Goal: Information Seeking & Learning: Learn about a topic

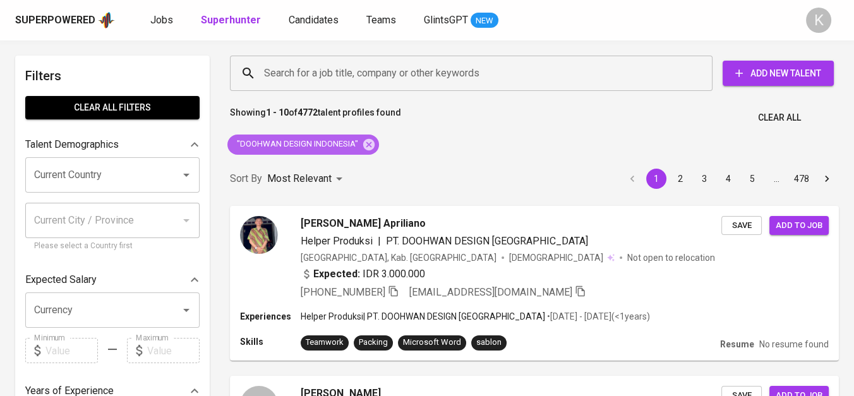
click at [368, 142] on icon at bounding box center [368, 143] width 11 height 11
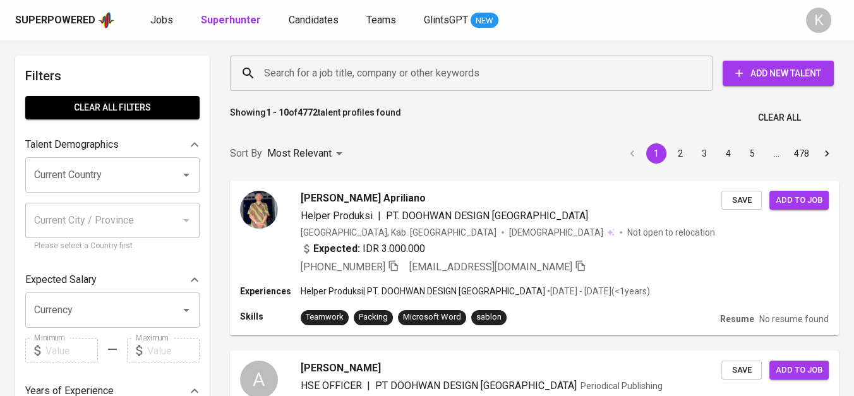
click at [317, 76] on input "Search for a job title, company or other keywords" at bounding box center [474, 73] width 427 height 24
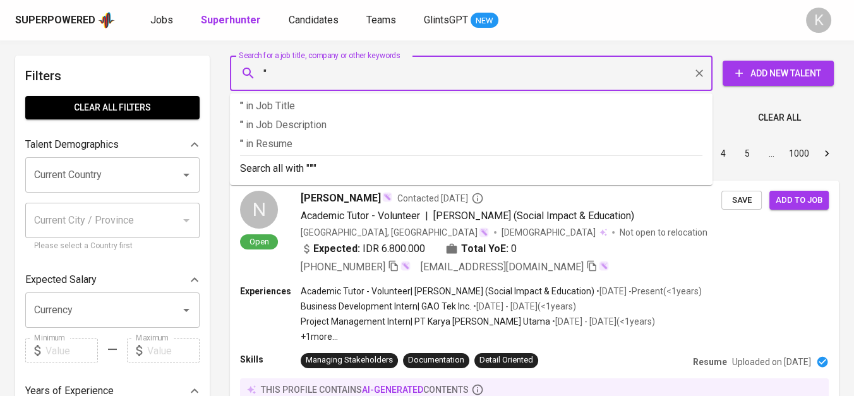
paste input "dream plastic indonesia"
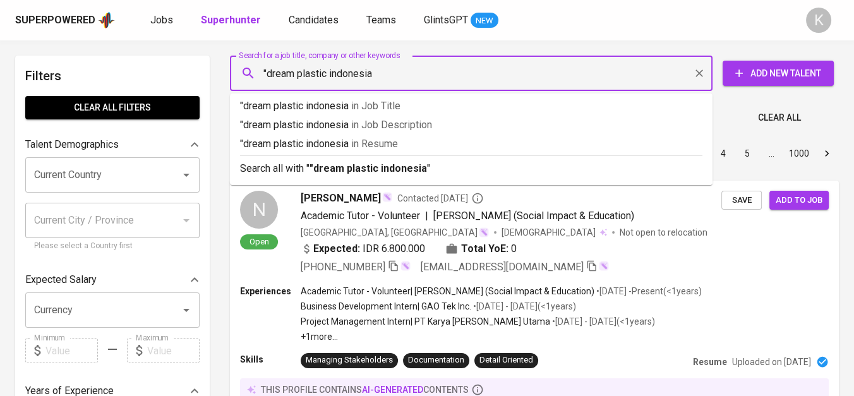
type input ""dream plastic indonesia""
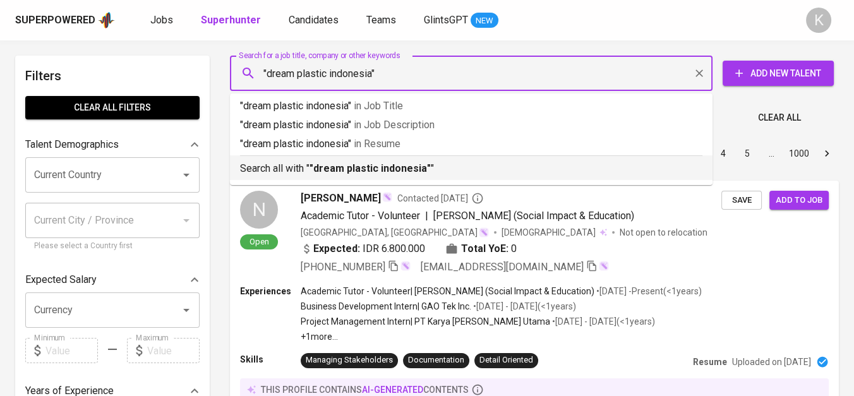
click at [346, 172] on b ""dream plastic indonesia"" at bounding box center [370, 168] width 121 height 12
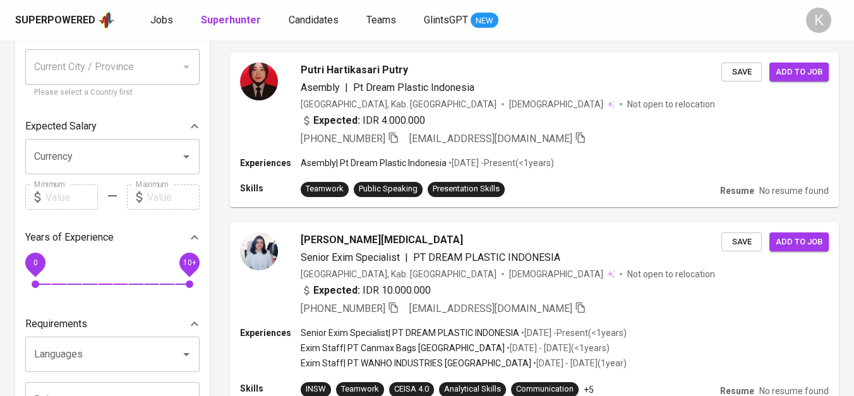
scroll to position [210, 0]
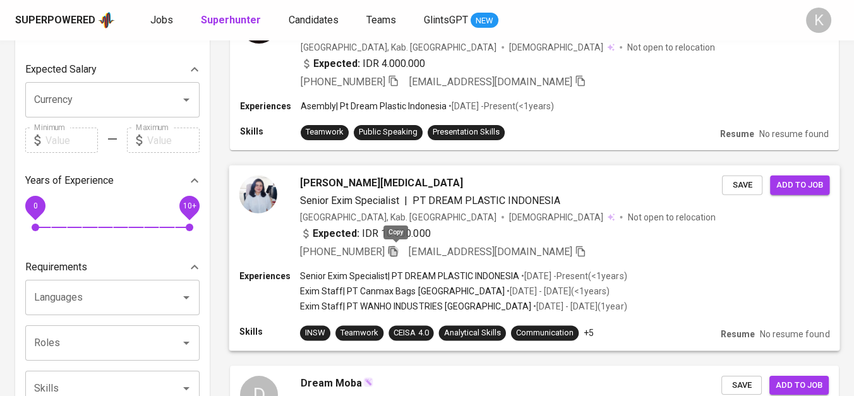
click at [396, 249] on icon "button" at bounding box center [392, 250] width 11 height 11
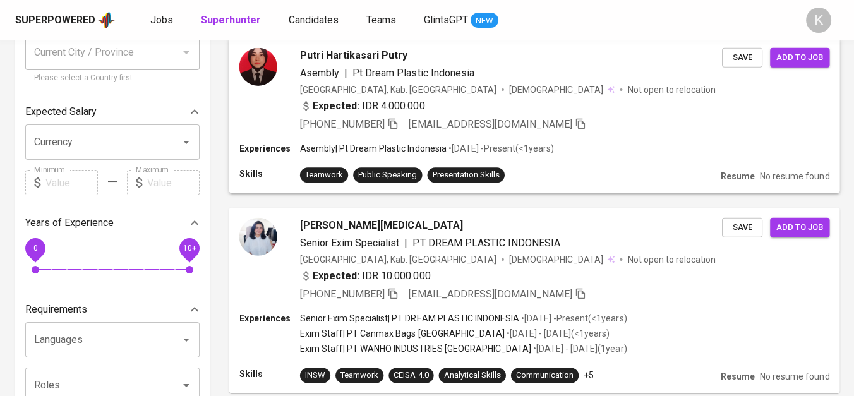
scroll to position [140, 0]
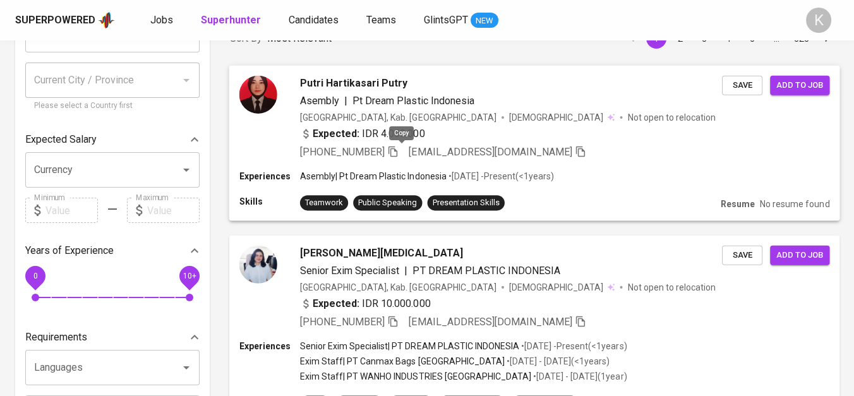
click at [399, 150] on icon "button" at bounding box center [392, 150] width 11 height 11
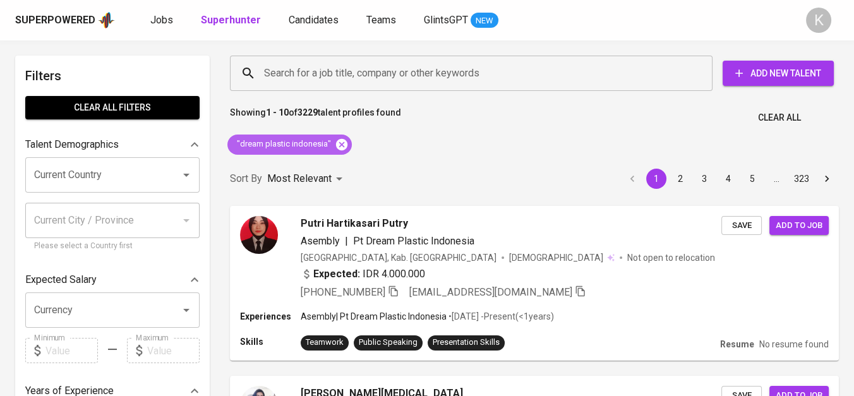
click at [336, 145] on icon at bounding box center [341, 143] width 11 height 11
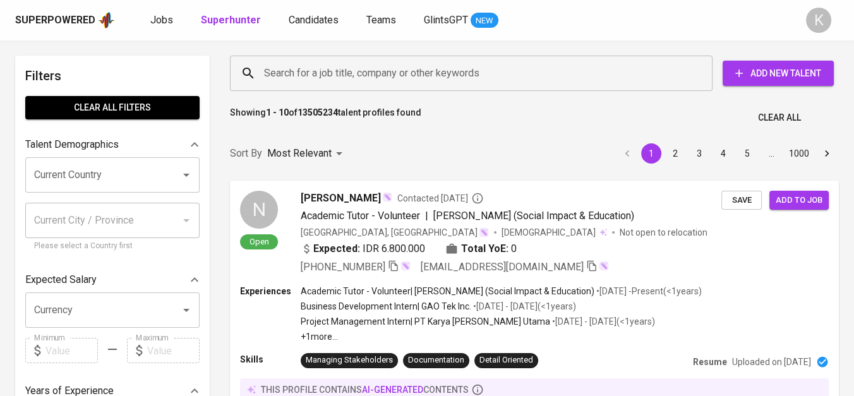
click at [310, 88] on div "Search for a job title, company or other keywords" at bounding box center [471, 73] width 483 height 35
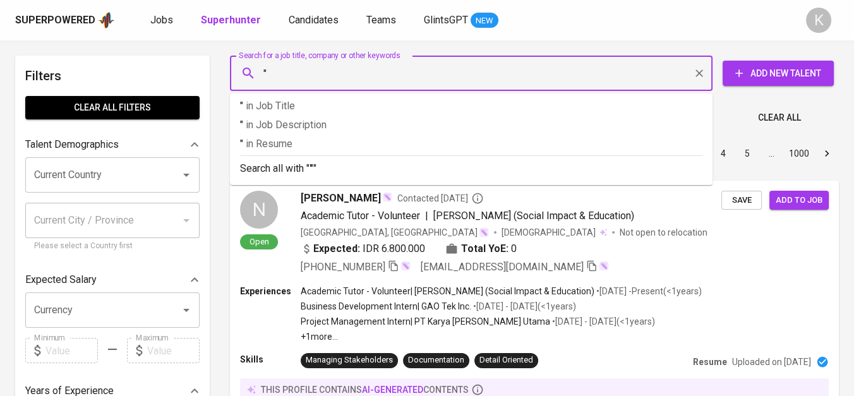
paste input "GILAN AGUNG SEJAHTERA"
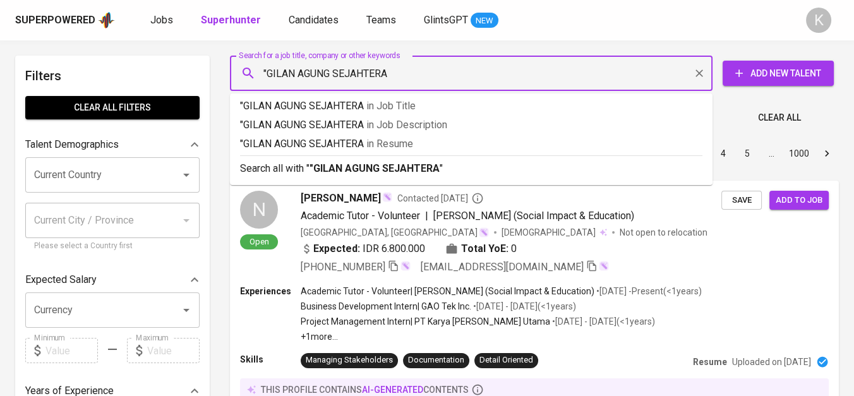
type input ""GILAN AGUNG SEJAHTERA""
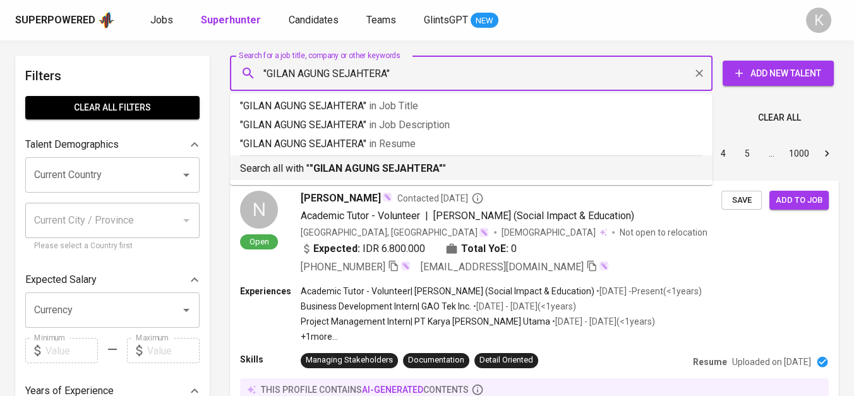
click at [375, 170] on b ""GILAN AGUNG SEJAHTERA"" at bounding box center [376, 168] width 133 height 12
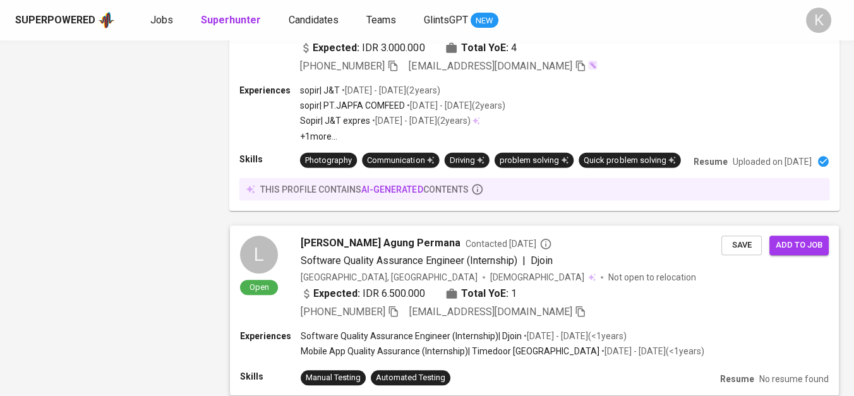
scroll to position [2036, 0]
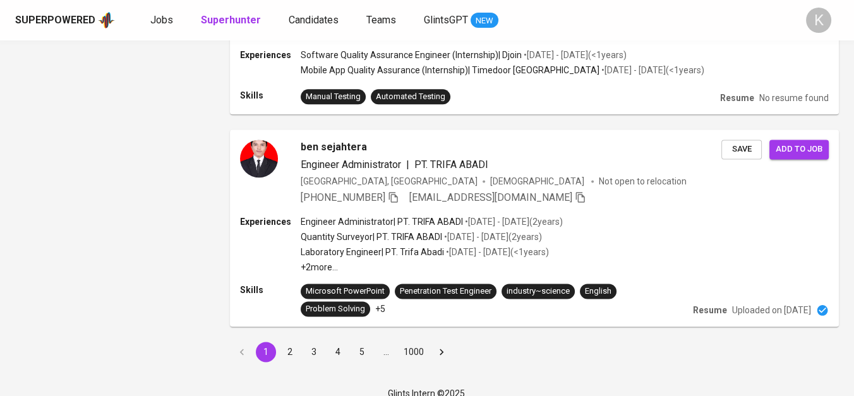
drag, startPoint x: 283, startPoint y: 365, endPoint x: 487, endPoint y: 233, distance: 242.6
click at [283, 362] on button "2" at bounding box center [290, 352] width 20 height 20
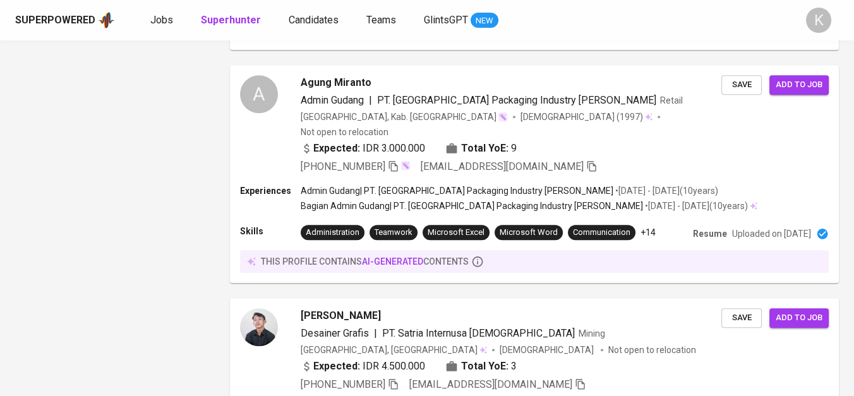
scroll to position [2239, 0]
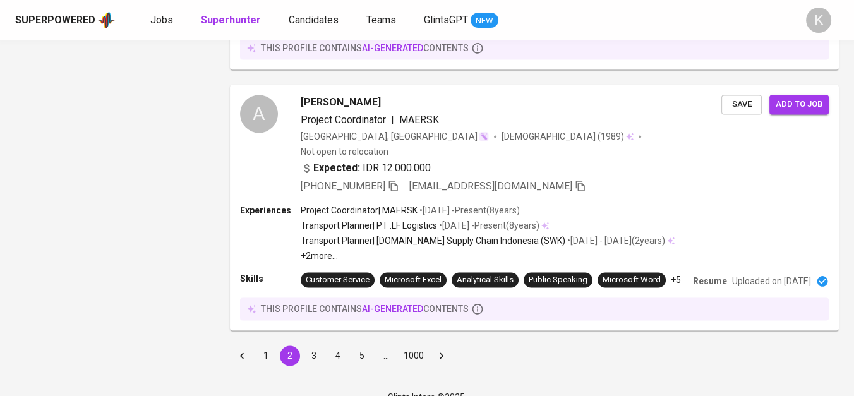
click at [267, 346] on button "1" at bounding box center [266, 356] width 20 height 20
